Goal: Transaction & Acquisition: Download file/media

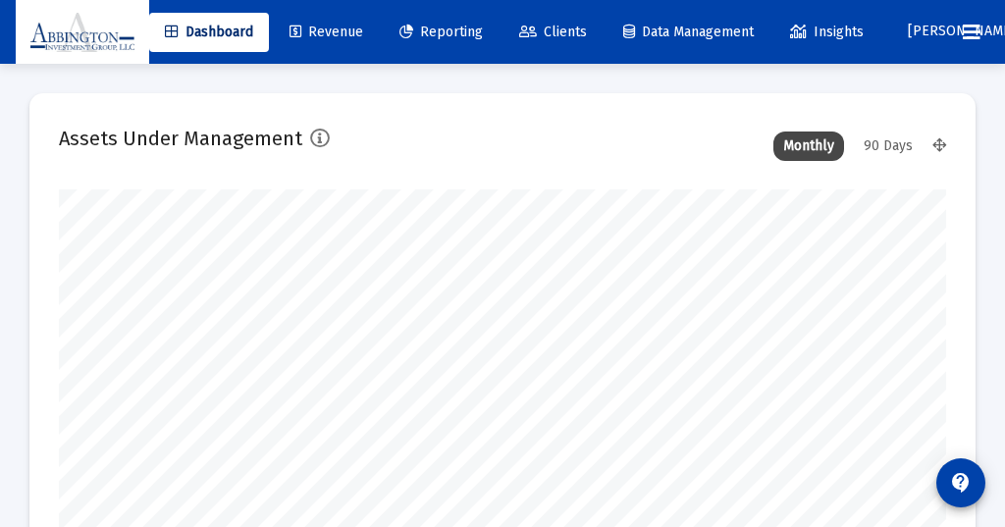
scroll to position [393, 887]
type input "[DATE]"
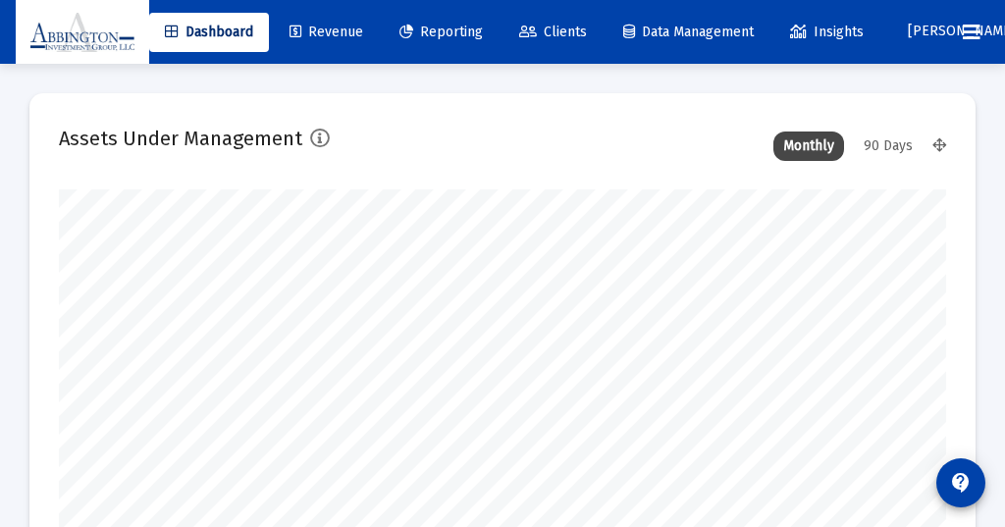
click at [890, 141] on div "90 Days" at bounding box center [888, 146] width 69 height 29
click at [461, 29] on span "Reporting" at bounding box center [441, 32] width 83 height 17
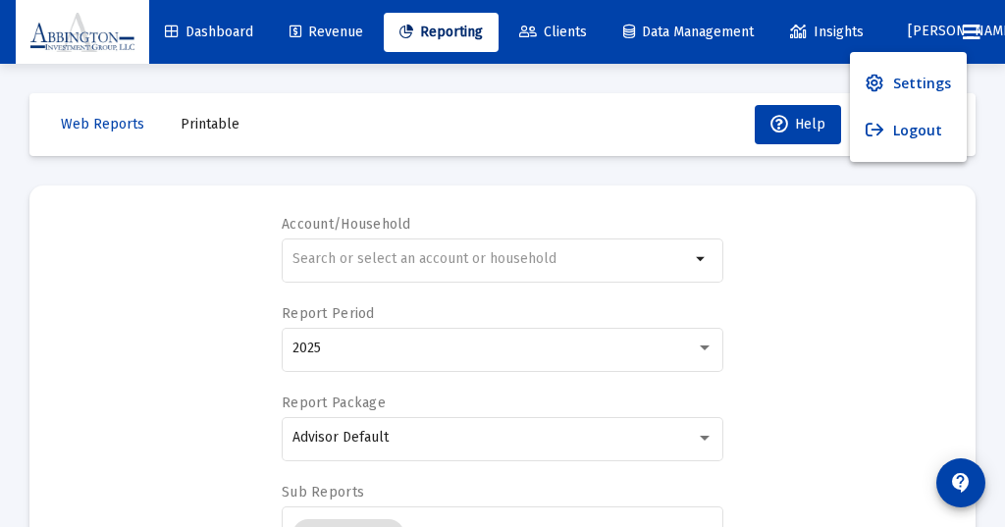
click at [456, 25] on div at bounding box center [502, 263] width 1005 height 527
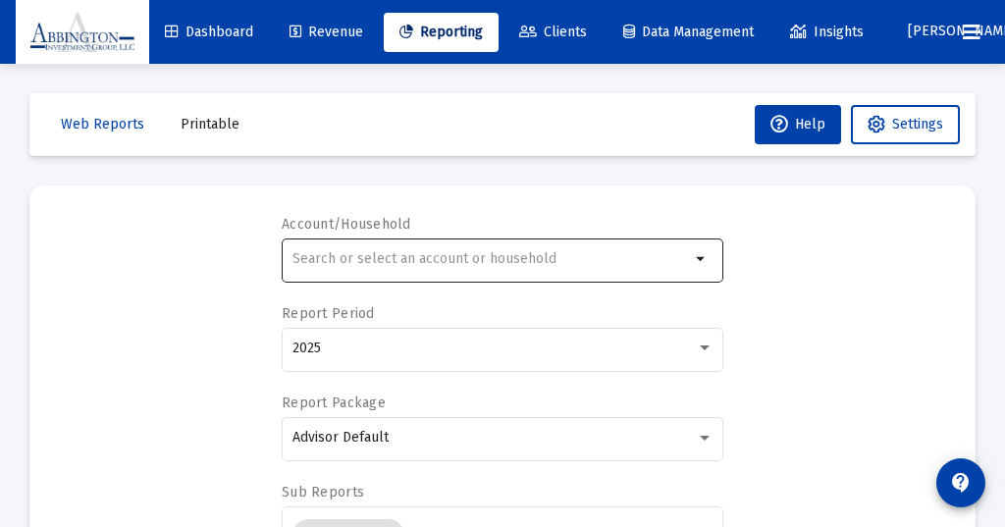
click at [704, 260] on mat-icon "arrow_drop_down" at bounding box center [702, 259] width 24 height 24
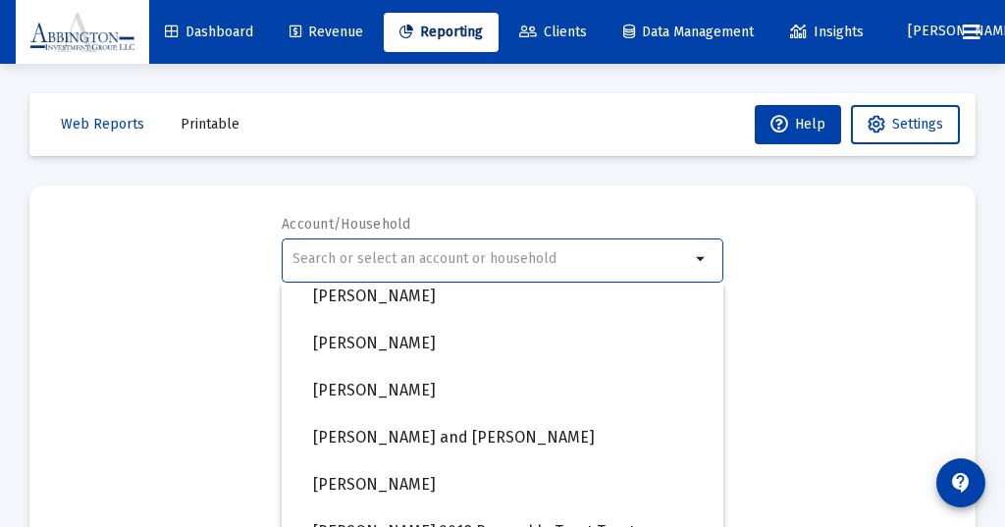
scroll to position [1411, 0]
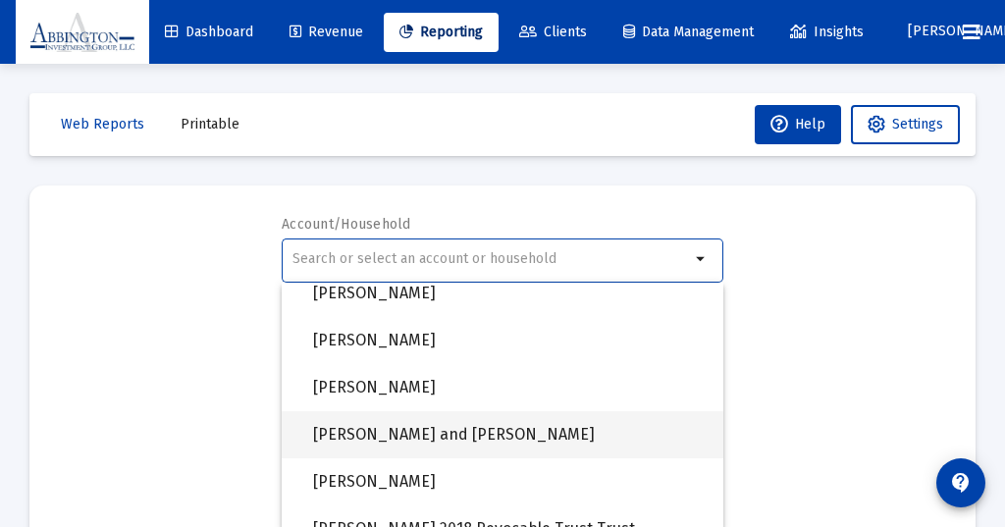
click at [422, 429] on span "[PERSON_NAME] and [PERSON_NAME]" at bounding box center [510, 434] width 395 height 47
type input "[PERSON_NAME] and [PERSON_NAME]"
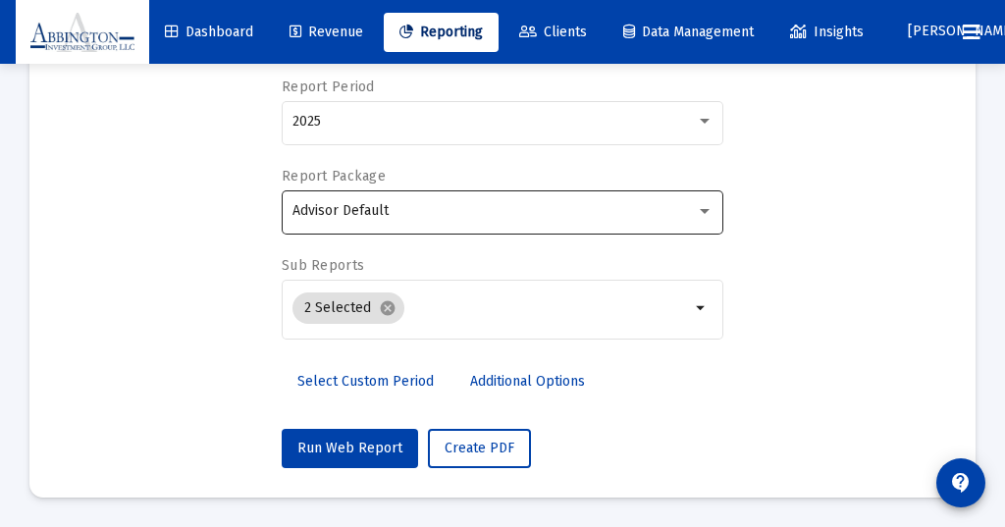
scroll to position [227, 0]
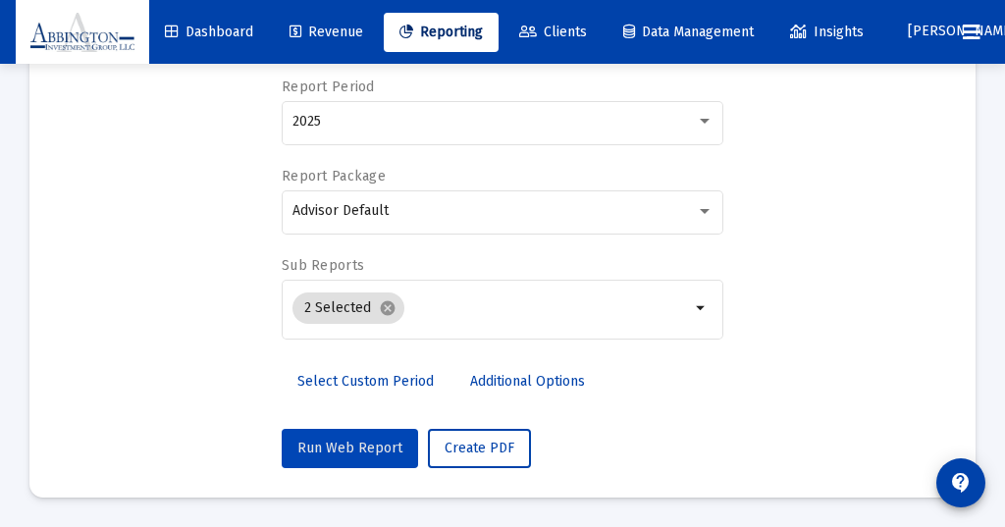
click at [353, 440] on span "Run Web Report" at bounding box center [349, 448] width 105 height 17
click at [473, 453] on span "Push to PDF" at bounding box center [483, 448] width 77 height 17
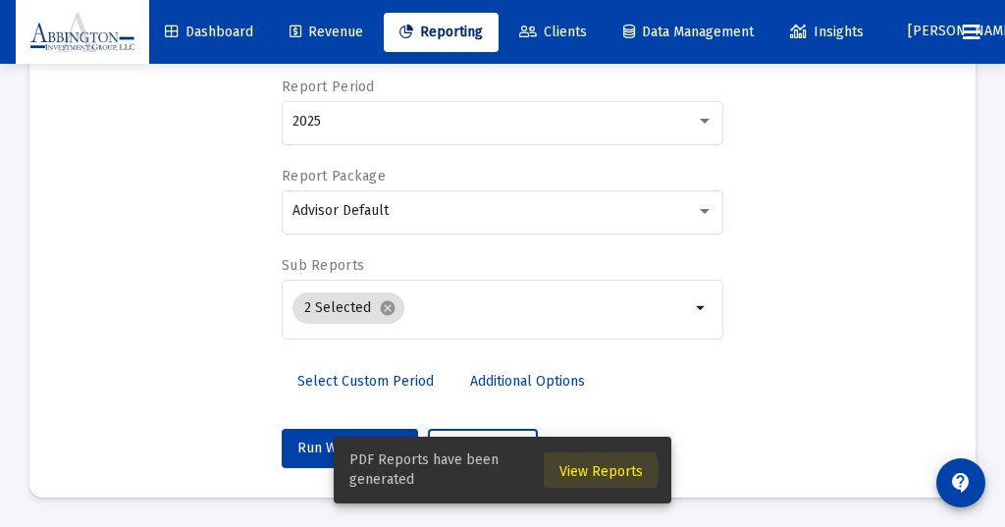
click at [592, 471] on span "View Reports" at bounding box center [601, 471] width 83 height 17
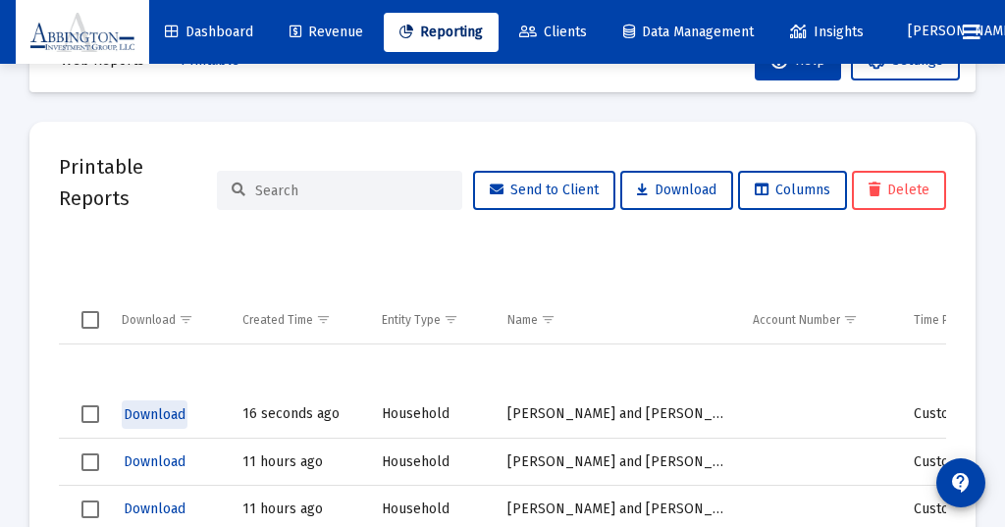
click at [145, 412] on span "Download" at bounding box center [155, 414] width 62 height 17
